Goal: Task Accomplishment & Management: Complete application form

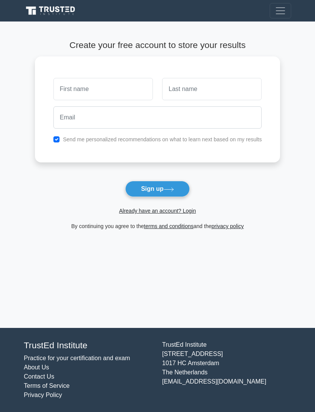
click at [165, 196] on button "Sign up" at bounding box center [157, 189] width 64 height 16
type input "Cxgg"
click at [157, 189] on button "Sign up" at bounding box center [157, 189] width 64 height 16
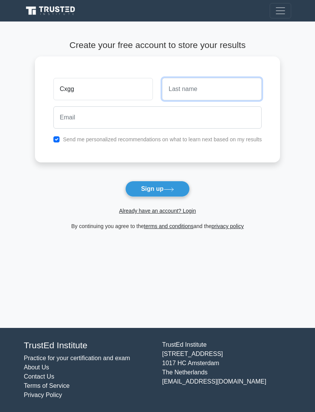
click at [157, 189] on button "Sign up" at bounding box center [157, 189] width 64 height 16
type input "Hftyyt"
click at [157, 189] on button "Sign up" at bounding box center [157, 189] width 64 height 16
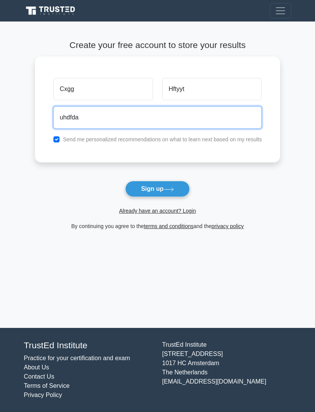
click at [157, 189] on button "Sign up" at bounding box center [157, 189] width 64 height 16
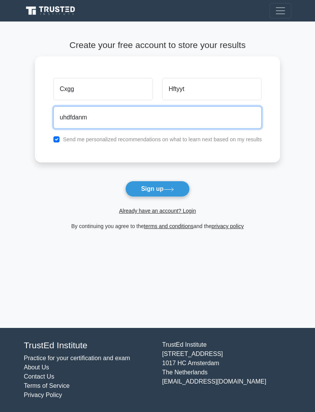
click at [157, 189] on button "Sign up" at bounding box center [157, 189] width 64 height 16
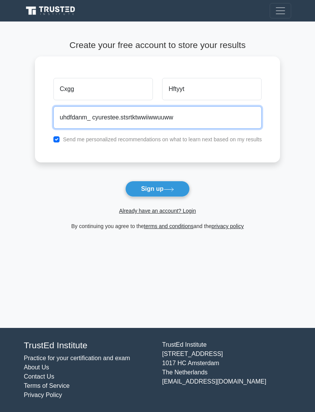
click at [157, 189] on button "Sign up" at bounding box center [157, 189] width 64 height 16
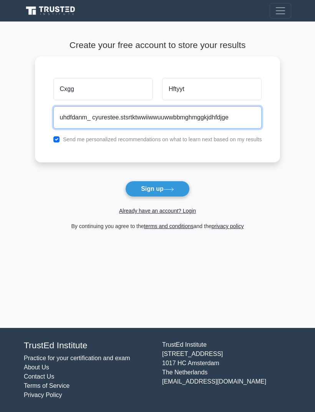
click at [157, 189] on button "Sign up" at bounding box center [157, 189] width 64 height 16
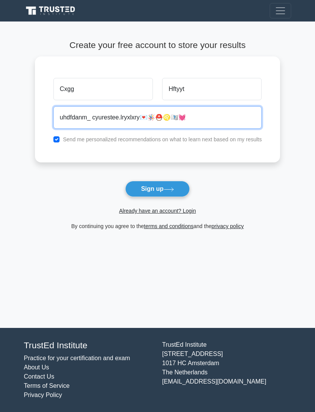
type input "uhdfdanm_ cyurestee.lryxlxry💌🪅⛑️♌️🇨🇶💓"
click at [157, 189] on button "Sign up" at bounding box center [157, 189] width 64 height 16
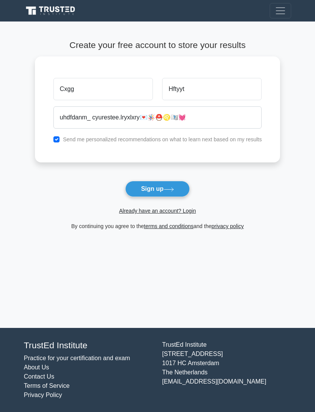
click at [162, 174] on form "Create your free account to store your results Cxgg Hftyyt uhdfdanm_ cyurestee.…" at bounding box center [157, 135] width 245 height 191
click at [169, 196] on button "Sign up" at bounding box center [157, 189] width 64 height 16
click at [172, 199] on div "Already have an account? Login" at bounding box center [157, 206] width 245 height 18
click at [182, 190] on button "Sign up" at bounding box center [157, 189] width 64 height 16
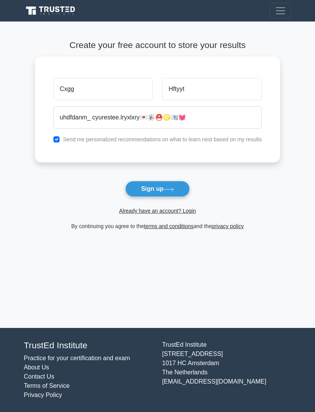
click at [177, 189] on button "Sign up" at bounding box center [157, 189] width 64 height 16
click at [197, 175] on form "Create your free account to store your results Cxgg Hftyyt uhdfdanm_ cyurestee.…" at bounding box center [157, 135] width 245 height 191
click at [237, 172] on form "Create your free account to store your results Cxgg Hftyyt uhdfdanm_ cyurestee.…" at bounding box center [157, 135] width 245 height 191
click at [49, 145] on div "Cxgg Hftyyt uhdfdanm_ cyurestee.lryxlxry💌🪅⛑️♌️🇨🇶💓 Send me personalized recommen…" at bounding box center [157, 109] width 245 height 106
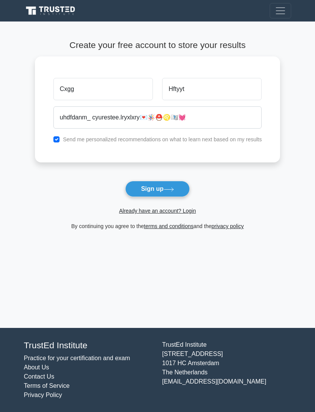
click at [133, 230] on div "By continuing you agree to the terms and conditions and the privacy policy" at bounding box center [157, 225] width 255 height 9
click at [177, 194] on button "Sign up" at bounding box center [157, 189] width 64 height 16
click at [56, 281] on main "Create your free account to store your results Cxgg Hftyyt uhdfdanm_ cyurestee.…" at bounding box center [157, 174] width 315 height 306
click at [56, 280] on main "Create your free account to store your results Cxgg Hftyyt uhdfdanm_ cyurestee.…" at bounding box center [157, 174] width 315 height 306
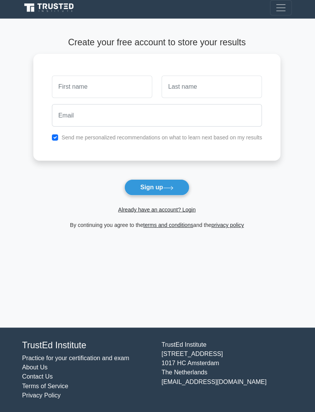
click at [198, 190] on form "Create your free account to store your results Send me personalized recommendat…" at bounding box center [157, 135] width 245 height 191
click at [155, 183] on button "Sign up" at bounding box center [157, 189] width 64 height 16
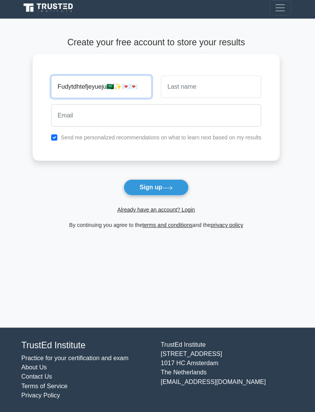
type input "Fudytdhtefjeyueju🇸🇦✨💌💌"
click at [160, 181] on button "Sign up" at bounding box center [157, 189] width 64 height 16
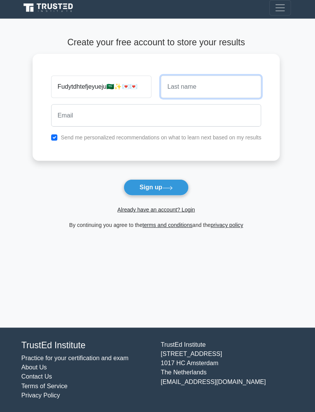
click at [175, 187] on button "Sign up" at bounding box center [157, 189] width 64 height 16
type input "ياثدوطبع من غير ما أشوف شي و ما اعرف شي عن"
click at [154, 186] on button "Sign up" at bounding box center [157, 189] width 64 height 16
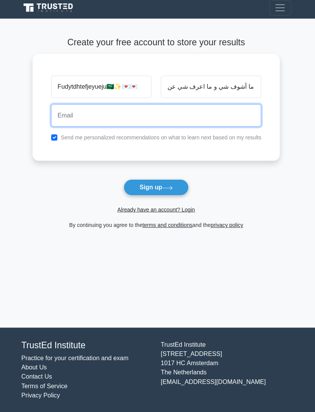
click at [154, 186] on button "Sign up" at bounding box center [157, 189] width 64 height 16
paste input "ي"
type input "طيبييعيخيغغسخذ"
click at [154, 186] on button "Sign up" at bounding box center [157, 189] width 64 height 16
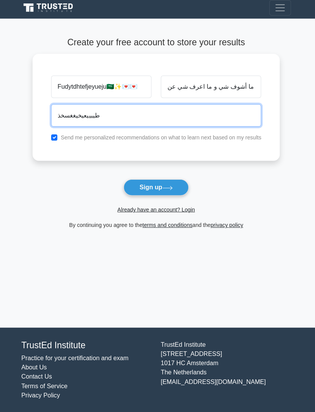
click at [154, 186] on button "Sign up" at bounding box center [157, 189] width 64 height 16
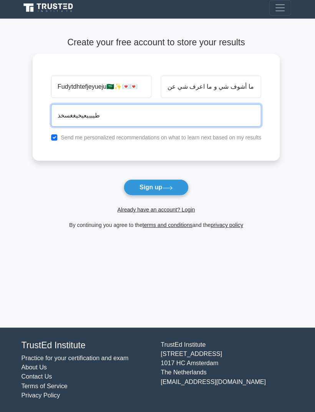
click at [154, 186] on button "Sign up" at bounding box center [157, 189] width 64 height 16
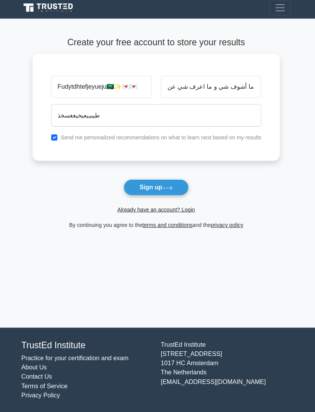
click at [117, 143] on div "Fudytdhtefjeyueju🇸🇦✨💌💌 ياثدوطبع من غير ما أشوف شي و ما اعرف شي عن طيبييعيخيغغسخ…" at bounding box center [157, 109] width 245 height 106
click at [140, 172] on form "Create your free account to store your results Fudytdhtefjeyueju🇸🇦✨💌💌 ياثدوطبع …" at bounding box center [157, 135] width 245 height 191
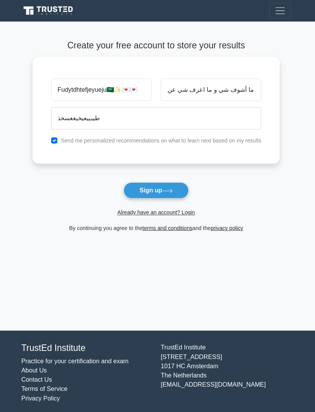
scroll to position [3, 0]
